Goal: Answer question/provide support

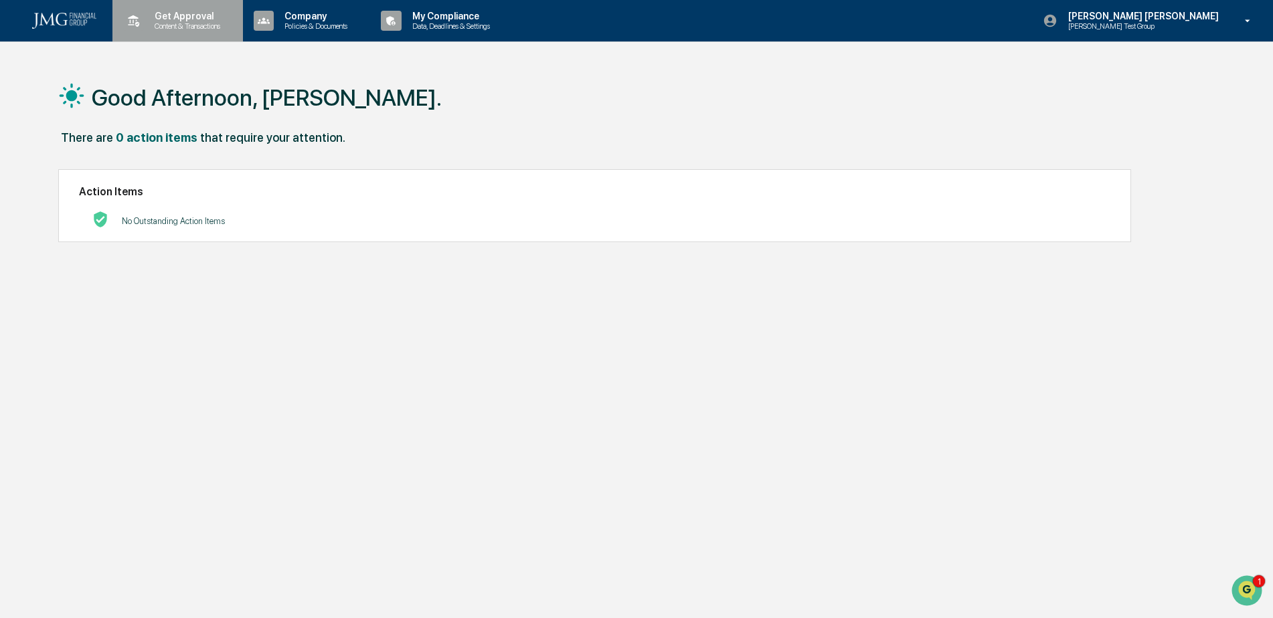
click at [167, 26] on p "Content & Transactions" at bounding box center [185, 25] width 83 height 9
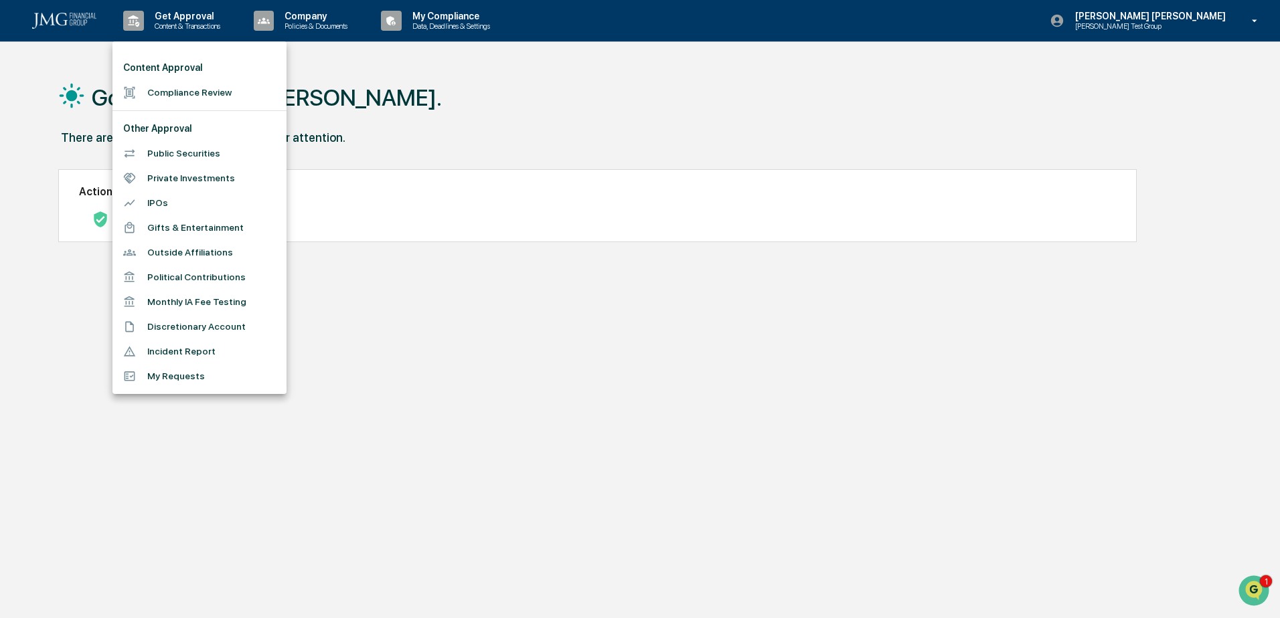
click at [229, 343] on li "Incident Report" at bounding box center [199, 351] width 174 height 25
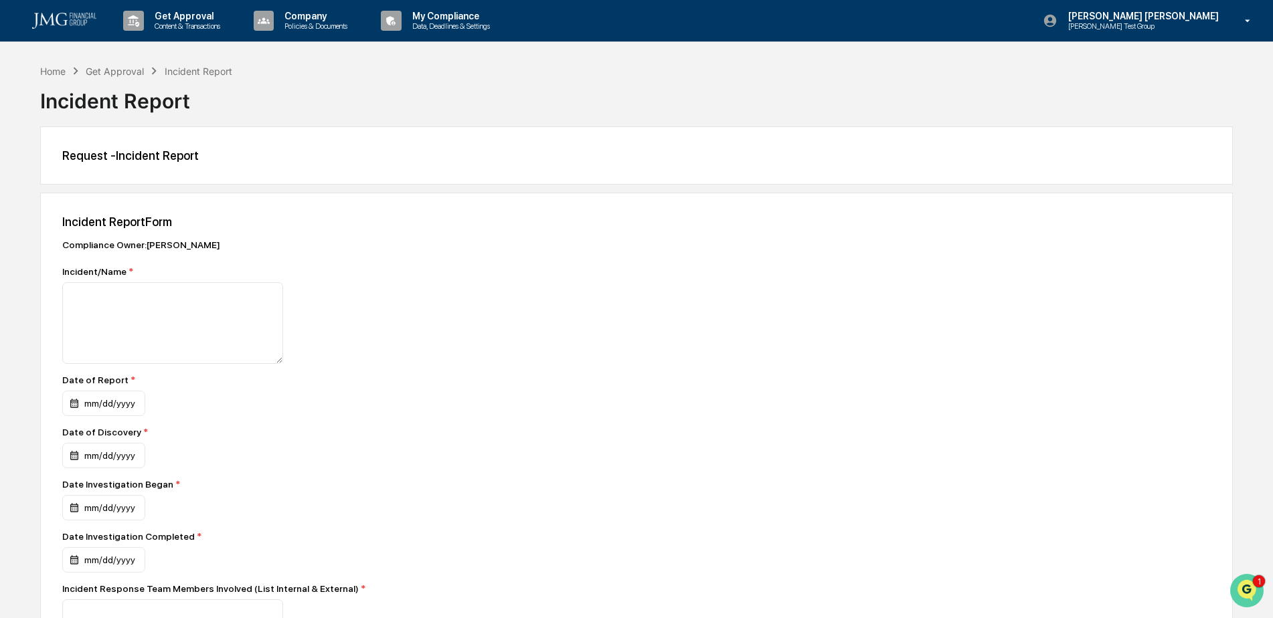
click at [1241, 600] on icon "Open customer support" at bounding box center [1246, 607] width 33 height 33
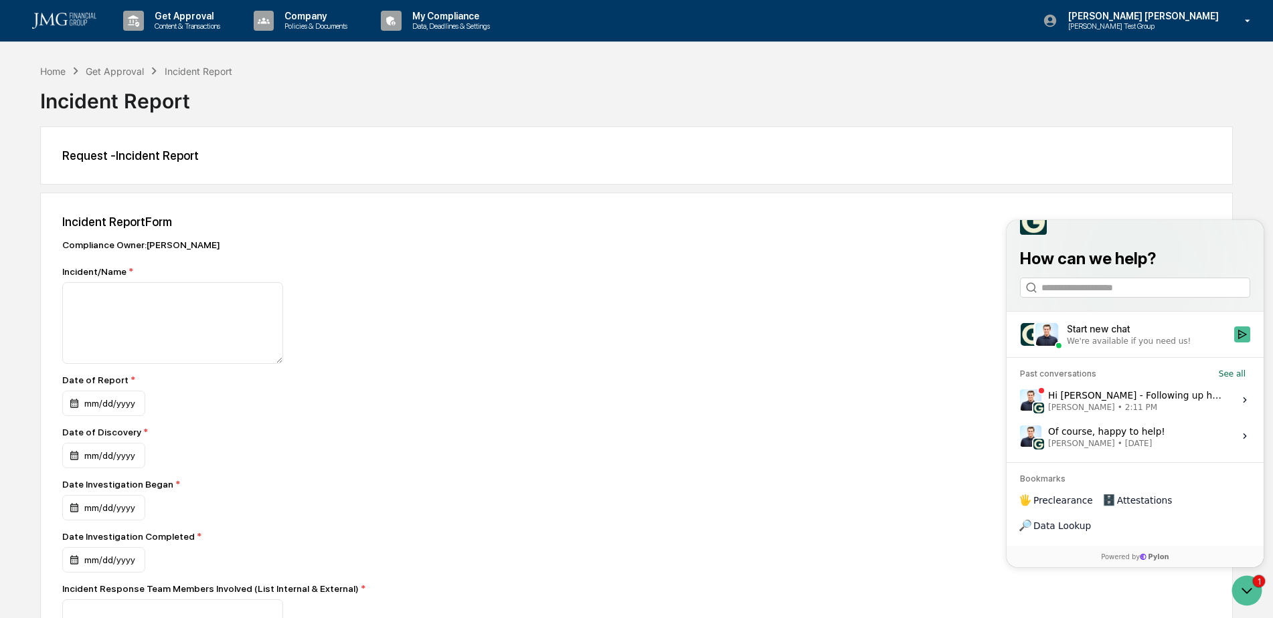
click at [1192, 413] on div "Hi [PERSON_NAME] - Following up here to let you know this has been taken care o…" at bounding box center [1137, 399] width 178 height 25
click at [1020, 401] on button "View issue" at bounding box center [1019, 400] width 1 height 1
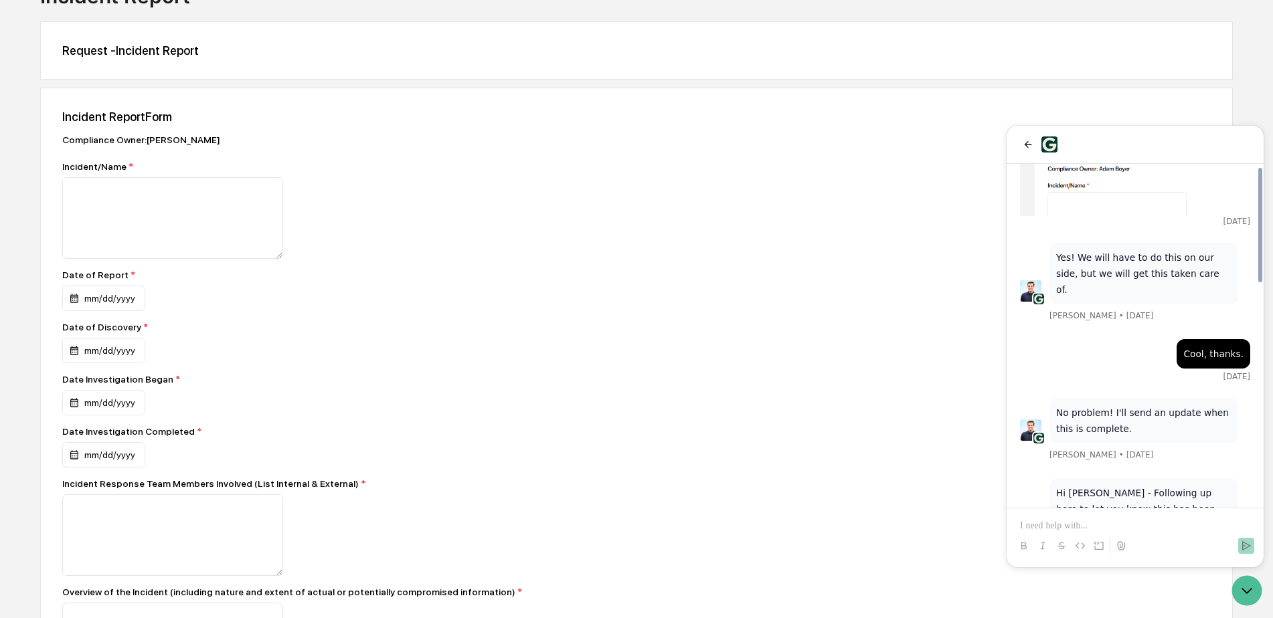
scroll to position [268, 0]
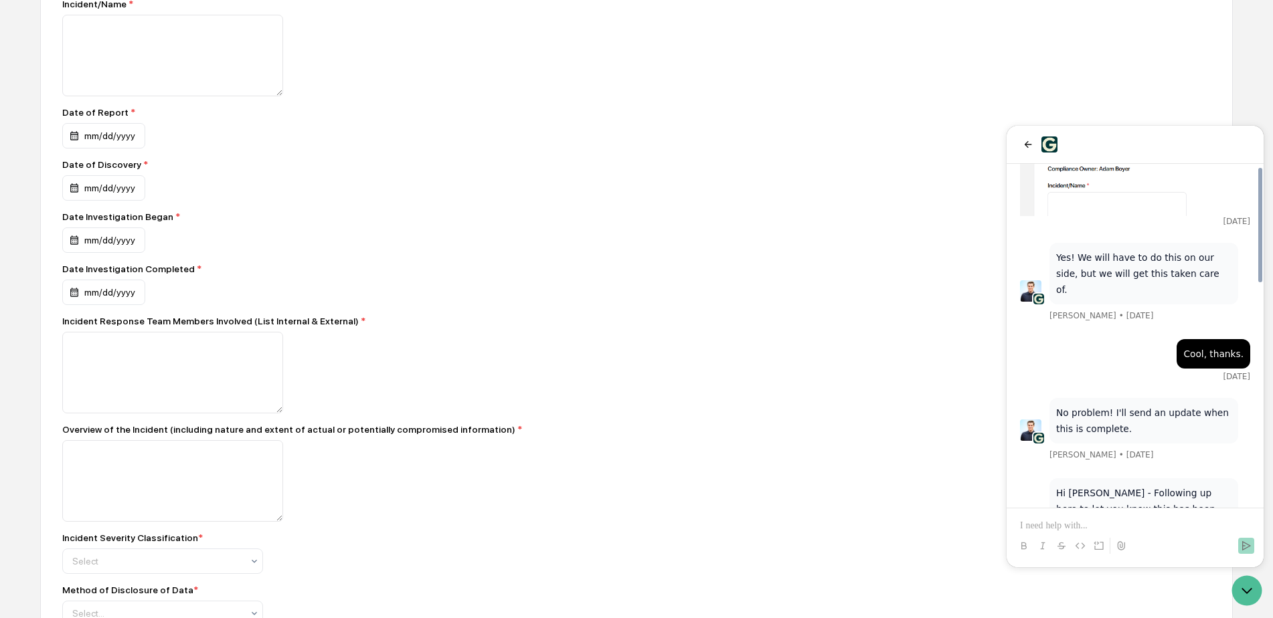
click at [1106, 528] on p at bounding box center [1135, 525] width 230 height 13
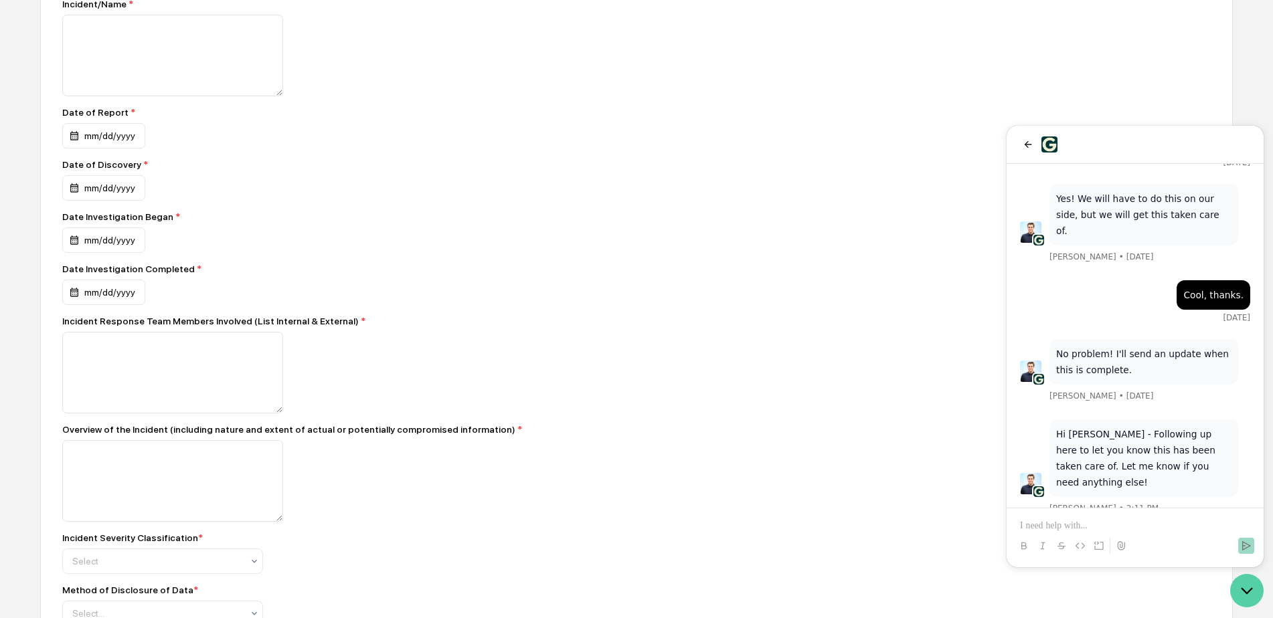
click at [1253, 594] on icon "Open customer support" at bounding box center [1246, 590] width 33 height 33
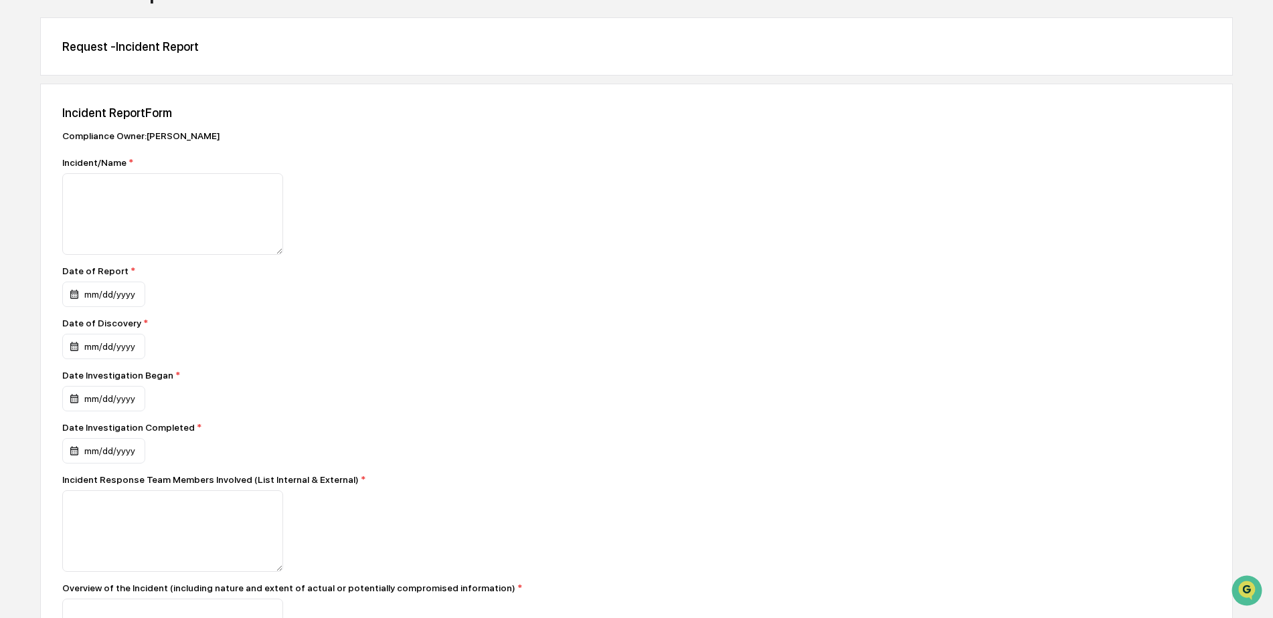
scroll to position [0, 0]
